Goal: Find specific page/section: Find specific page/section

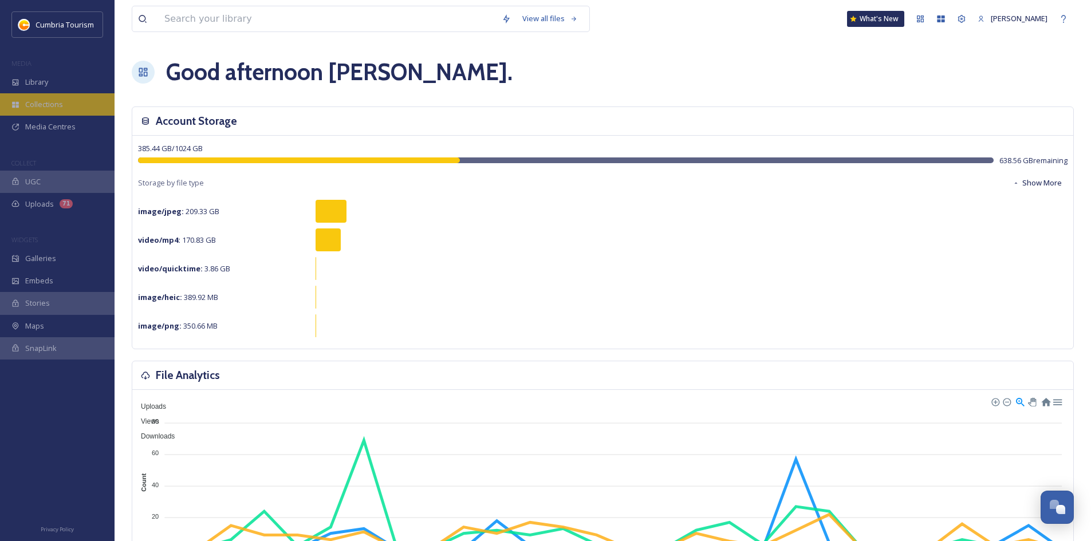
click at [37, 98] on div "Collections" at bounding box center [57, 104] width 115 height 22
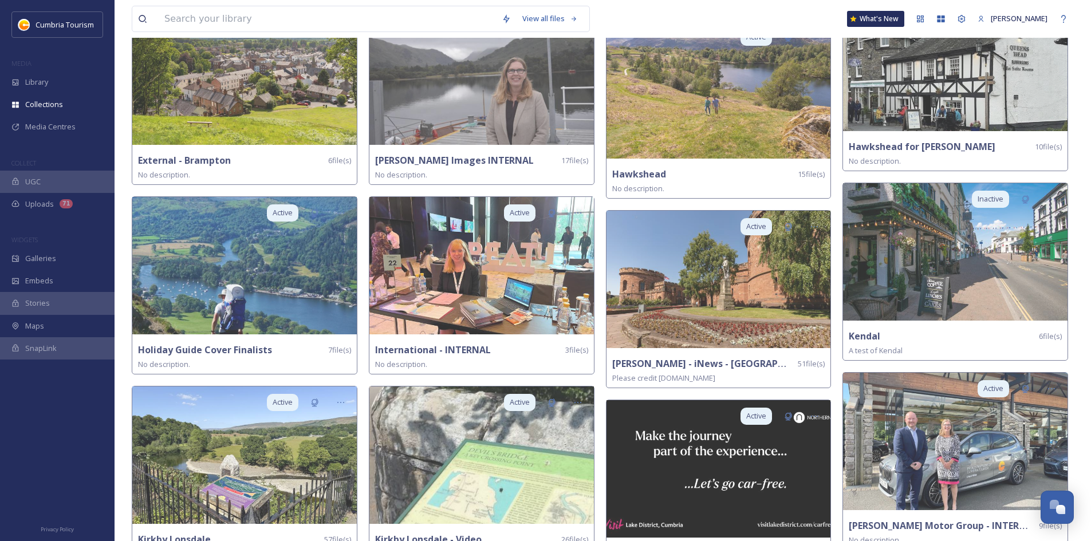
scroll to position [873, 0]
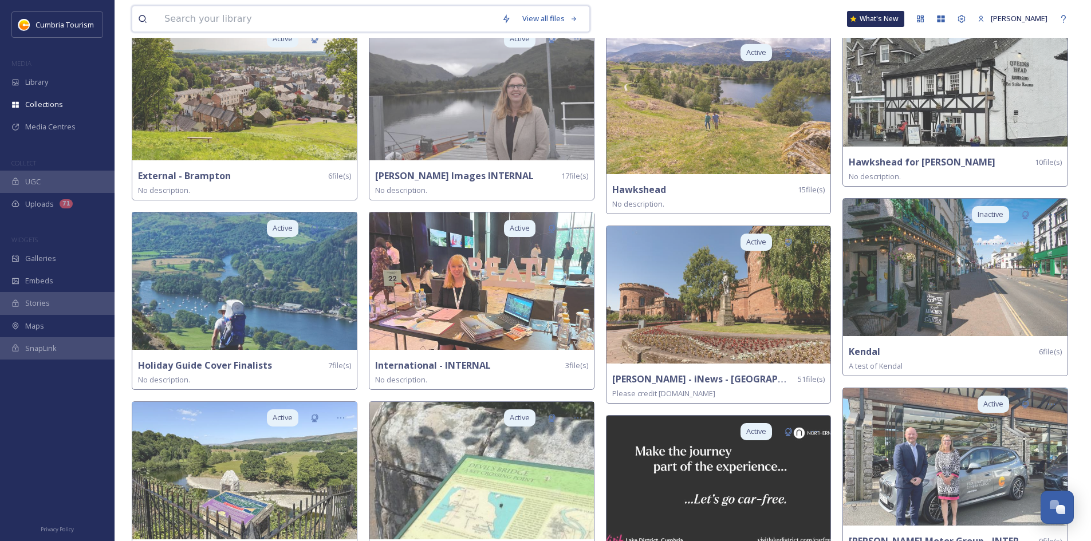
click at [218, 17] on input at bounding box center [327, 18] width 337 height 25
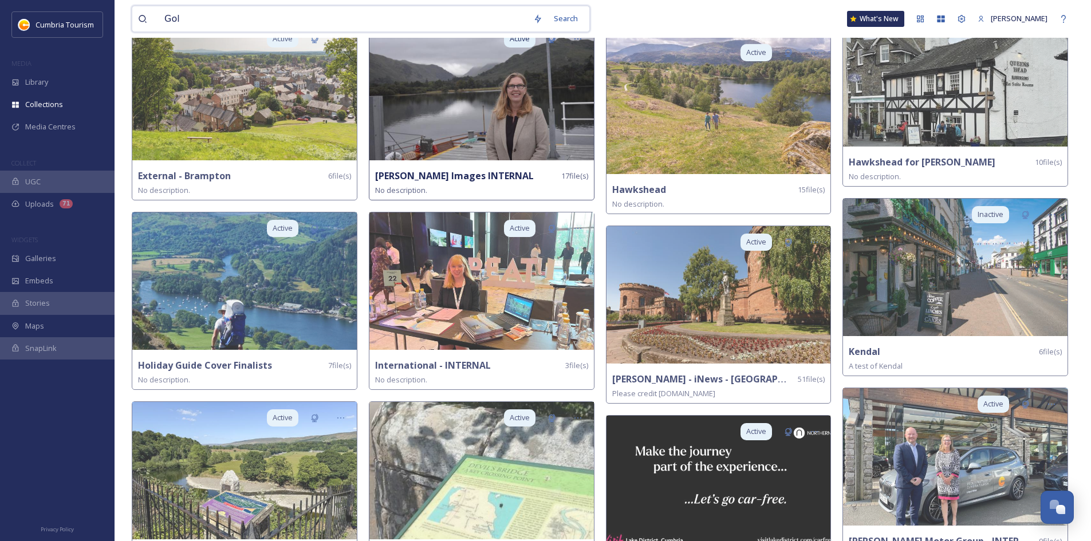
type input "Golf"
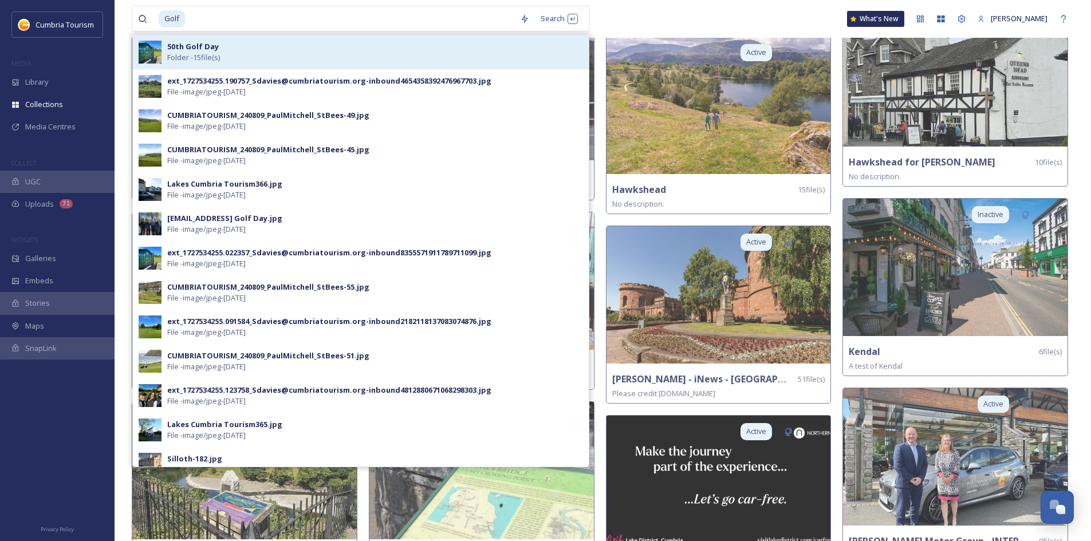
click at [207, 56] on span "Folder - 15 file(s)" at bounding box center [193, 57] width 53 height 11
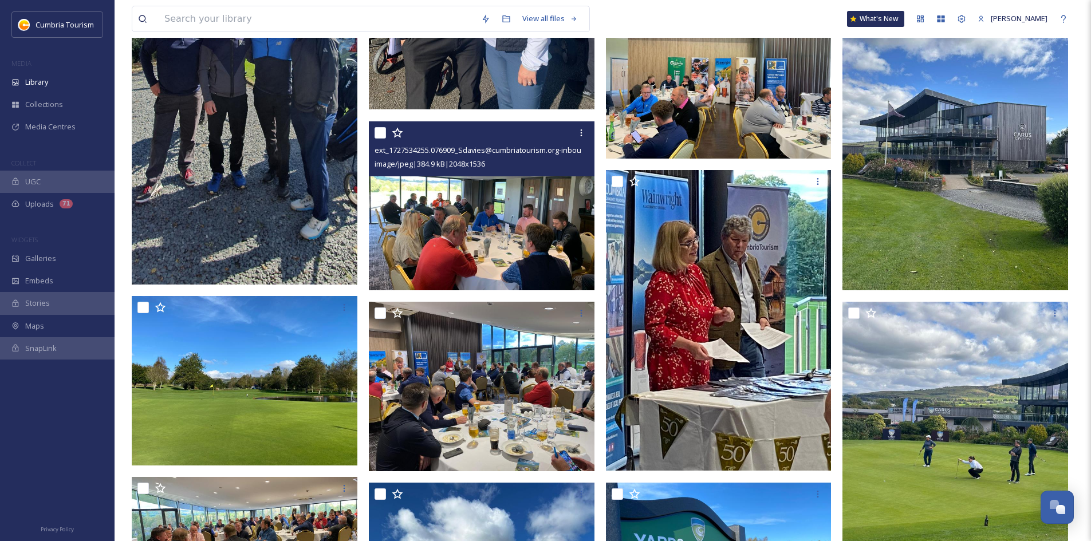
scroll to position [169, 0]
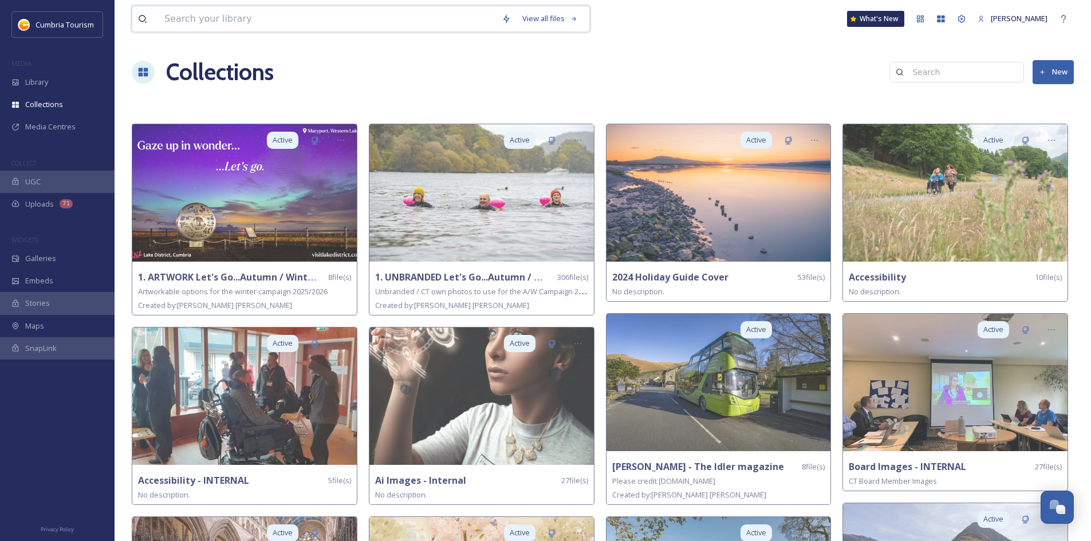
click at [265, 20] on input at bounding box center [327, 18] width 337 height 25
click at [46, 85] on span "Library" at bounding box center [36, 82] width 23 height 11
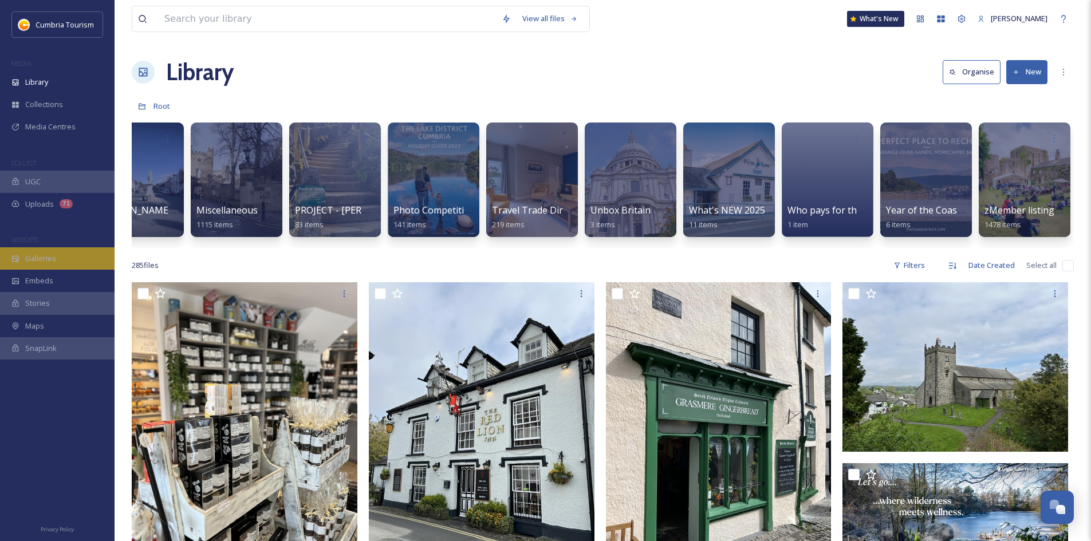
click at [56, 260] on div "Galleries" at bounding box center [57, 258] width 115 height 22
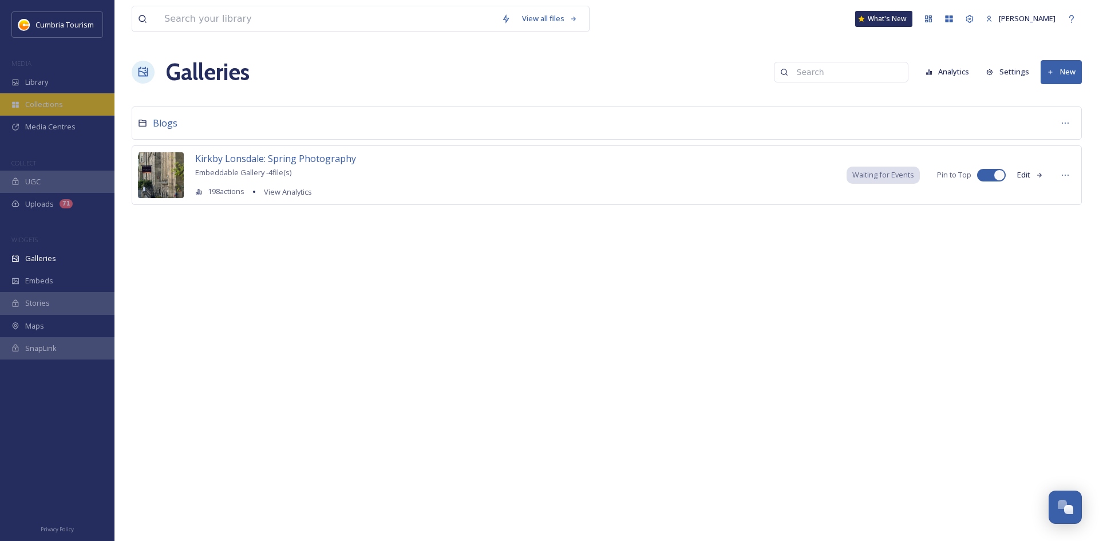
click at [41, 108] on span "Collections" at bounding box center [44, 104] width 38 height 11
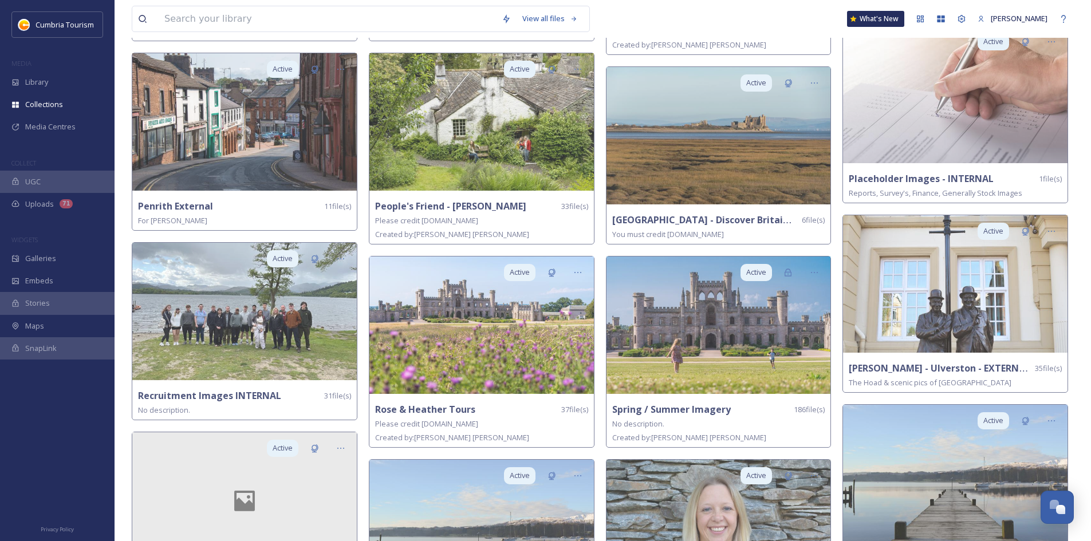
scroll to position [1732, 0]
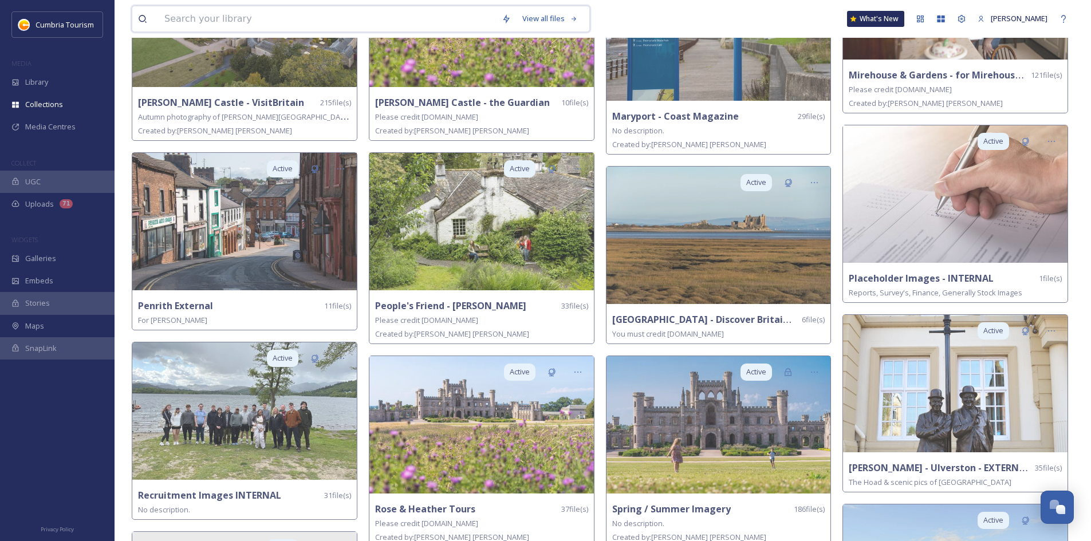
click at [215, 20] on input at bounding box center [327, 18] width 337 height 25
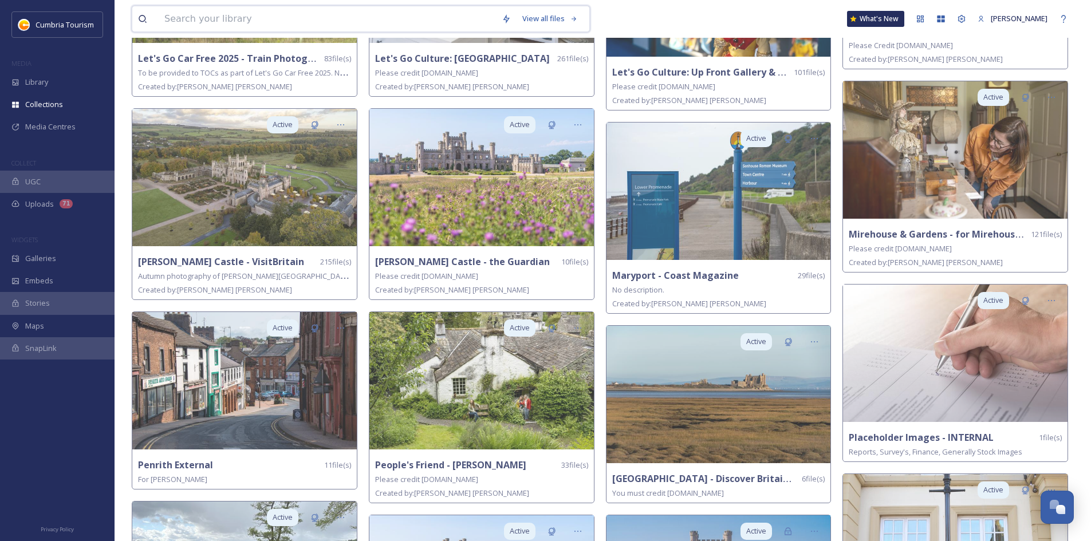
scroll to position [1446, 0]
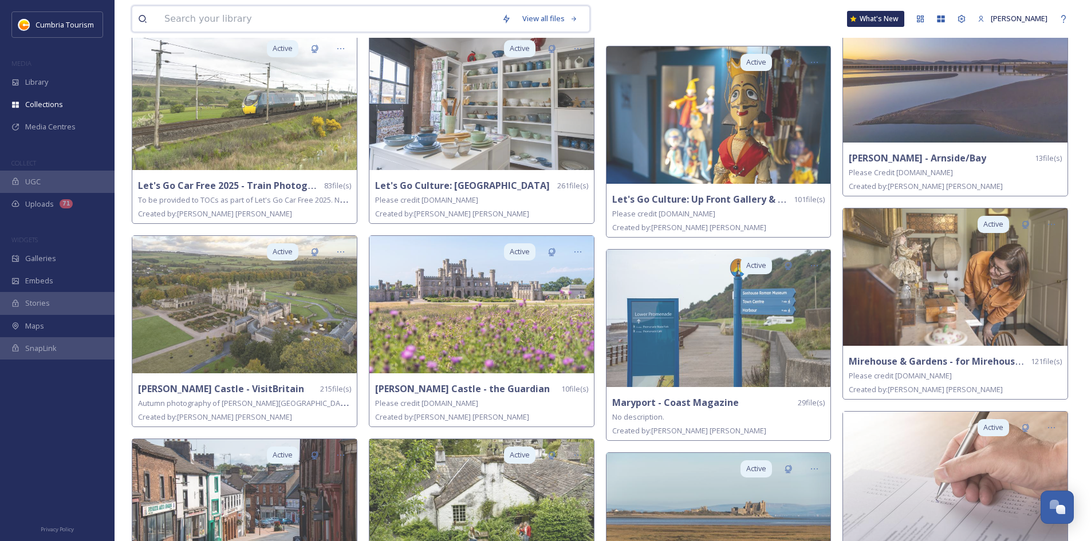
click at [204, 23] on input at bounding box center [327, 18] width 337 height 25
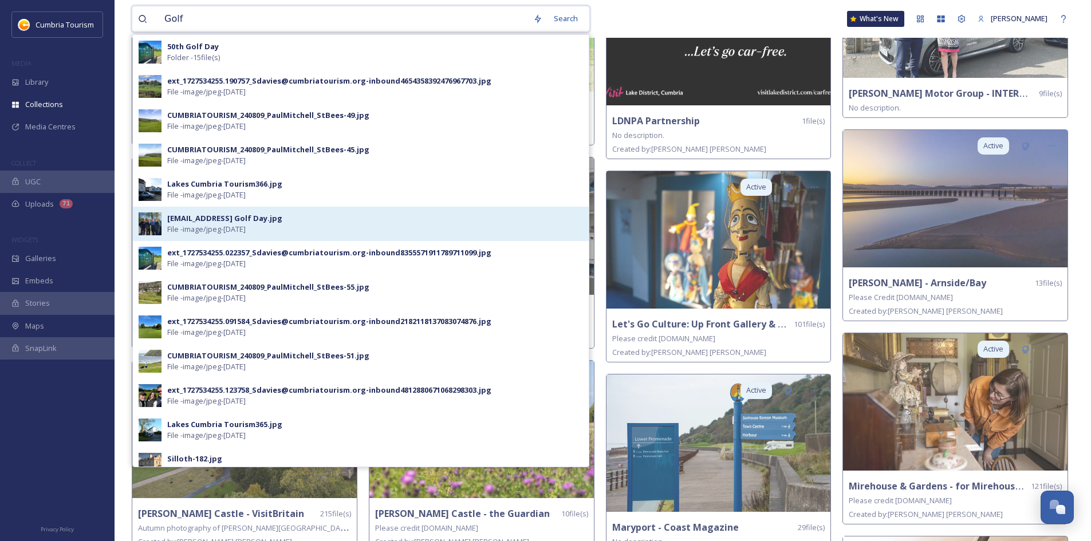
scroll to position [1217, 0]
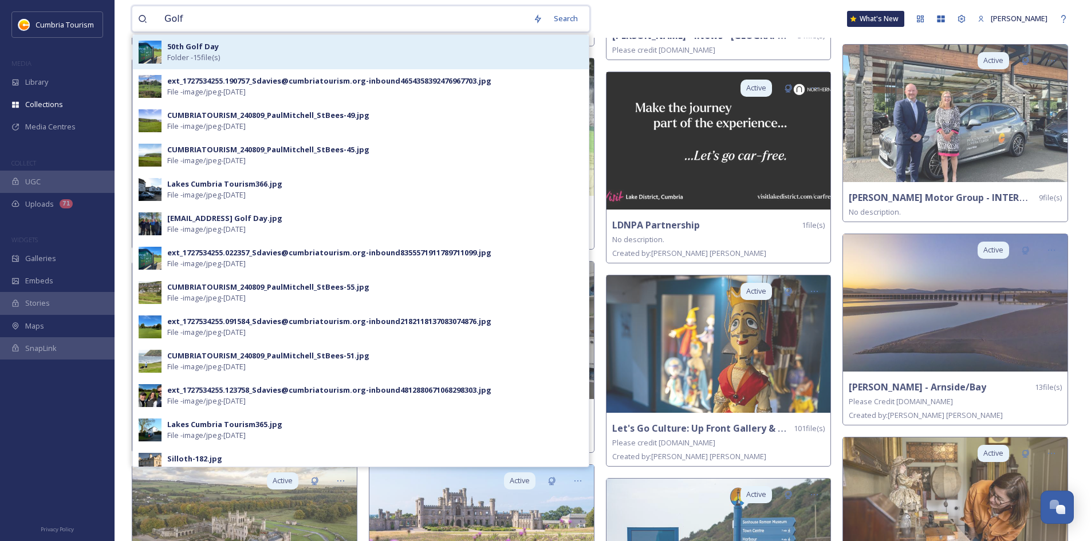
type input "Golf"
click at [185, 46] on strong "50th Golf Day" at bounding box center [193, 46] width 52 height 10
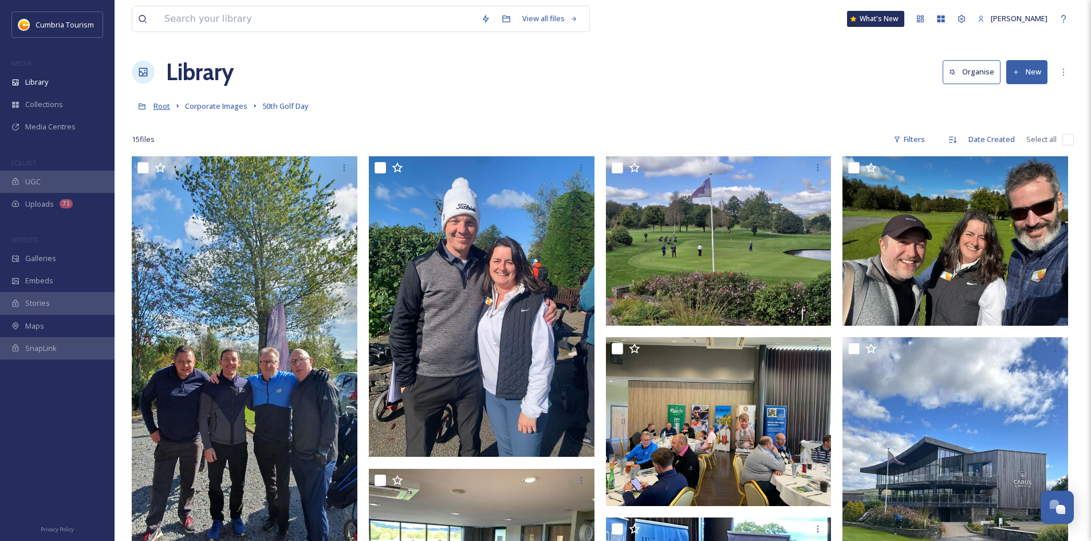
click at [165, 105] on span "Root" at bounding box center [161, 106] width 17 height 10
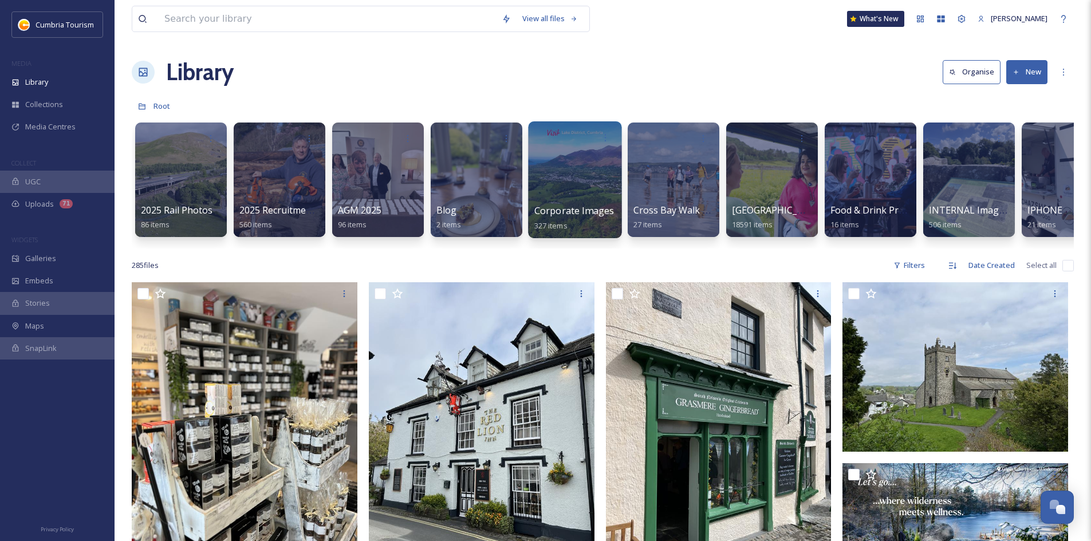
click at [612, 211] on div "Corporate Images 327 items" at bounding box center [575, 218] width 82 height 29
click at [582, 205] on span "Corporate Images" at bounding box center [574, 210] width 80 height 13
